Goal: Find specific page/section: Find specific page/section

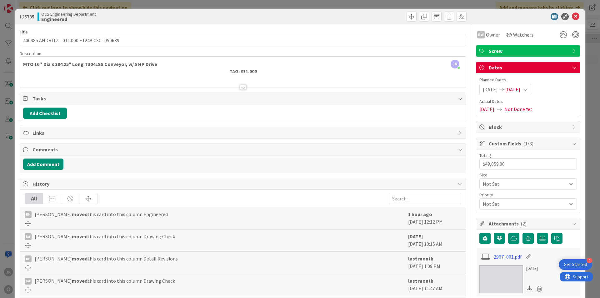
scroll to position [0, 542]
click at [572, 17] on icon at bounding box center [576, 17] width 8 height 8
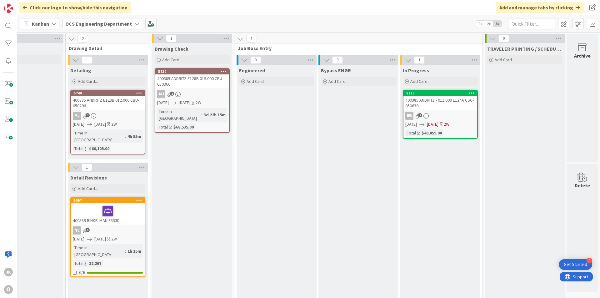
click at [438, 103] on div "400385 ANDRITZ - 011.000 E124A CSC- 050639" at bounding box center [440, 103] width 74 height 14
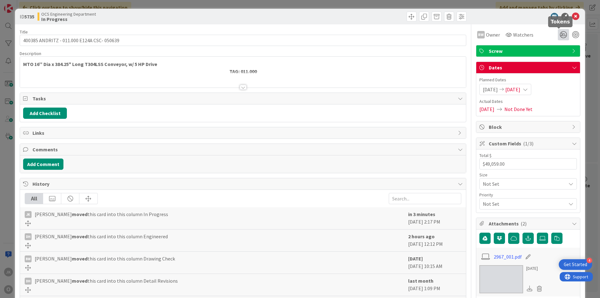
click at [560, 34] on icon at bounding box center [563, 34] width 11 height 11
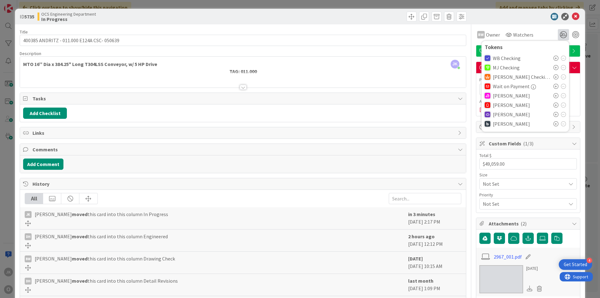
click at [553, 105] on icon at bounding box center [555, 105] width 5 height 5
click at [572, 18] on icon at bounding box center [576, 17] width 8 height 8
